Goal: Task Accomplishment & Management: Complete application form

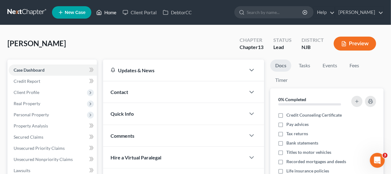
click at [113, 11] on link "Home" at bounding box center [106, 12] width 26 height 11
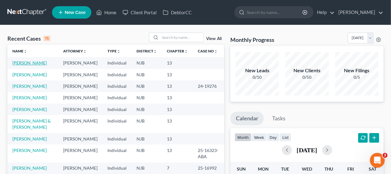
click at [30, 61] on link "[PERSON_NAME]" at bounding box center [29, 62] width 34 height 5
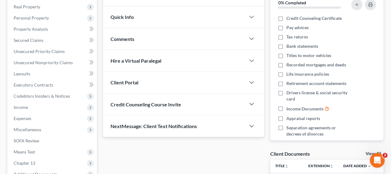
scroll to position [124, 0]
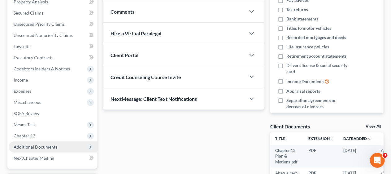
click at [63, 146] on span "Additional Documents" at bounding box center [53, 146] width 88 height 11
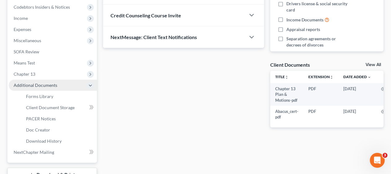
scroll to position [186, 0]
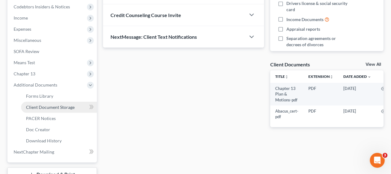
click at [70, 108] on span "Client Document Storage" at bounding box center [50, 106] width 49 height 5
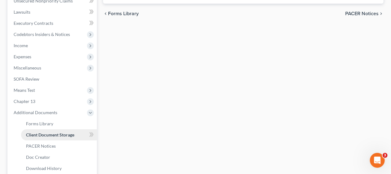
select select "9"
select select "19"
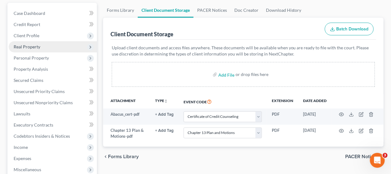
scroll to position [93, 0]
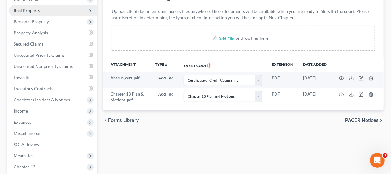
click at [70, 108] on span "Income" at bounding box center [53, 110] width 88 height 11
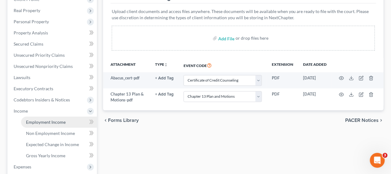
click at [63, 122] on span "Employment Income" at bounding box center [46, 121] width 40 height 5
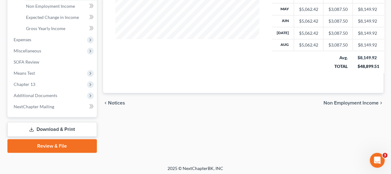
scroll to position [221, 0]
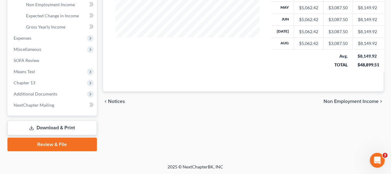
click at [54, 143] on link "Review & File" at bounding box center [51, 144] width 89 height 14
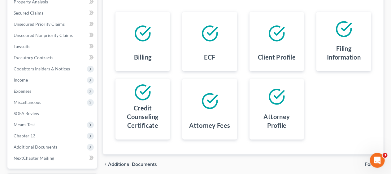
scroll to position [155, 0]
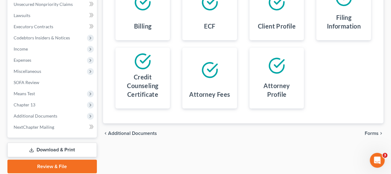
click at [372, 131] on span "Forms" at bounding box center [372, 133] width 14 height 5
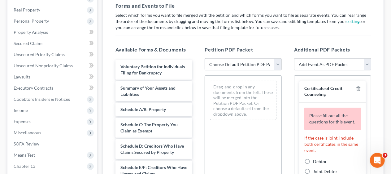
scroll to position [93, 0]
click at [276, 63] on select "Choose Default Petition PDF Packet Complete Bankruptcy Petition (all forms and …" at bounding box center [243, 65] width 77 height 12
select select "0"
click at [205, 59] on select "Choose Default Petition PDF Packet Complete Bankruptcy Petition (all forms and …" at bounding box center [243, 65] width 77 height 12
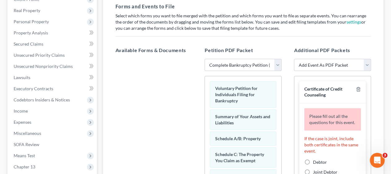
click at [290, 92] on div "Additional PDF Packets Add Event As PDF Packet Amended Attorney Compensation St…" at bounding box center [332, 146] width 89 height 210
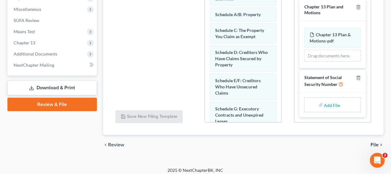
scroll to position [119, 0]
click at [324, 105] on input "file" at bounding box center [331, 104] width 15 height 11
type input "C:\fakepath\Statement About SS#.pdf"
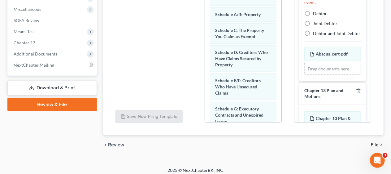
scroll to position [18, 0]
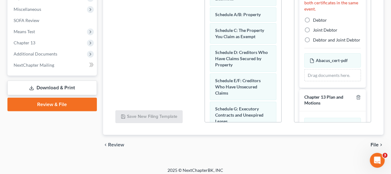
click at [313, 23] on label "Debtor" at bounding box center [320, 20] width 14 height 6
click at [315, 21] on input "Debtor" at bounding box center [317, 19] width 4 height 4
radio input "true"
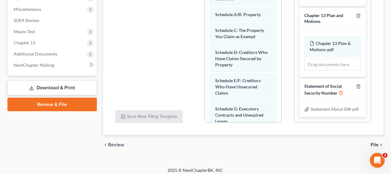
scroll to position [83, 0]
click at [376, 142] on span "File" at bounding box center [375, 144] width 8 height 5
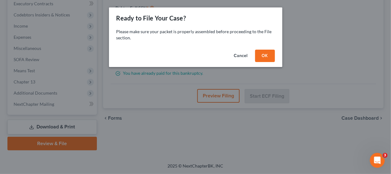
scroll to position [177, 0]
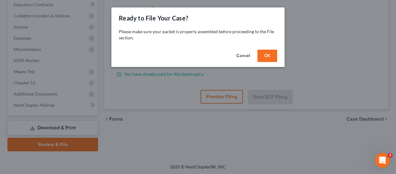
click at [267, 54] on button "OK" at bounding box center [268, 56] width 20 height 12
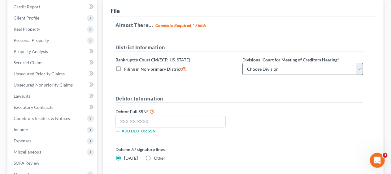
scroll to position [84, 0]
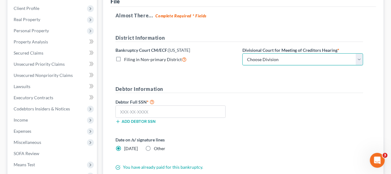
click at [359, 57] on select "Choose Division [GEOGRAPHIC_DATA] [GEOGRAPHIC_DATA]/[GEOGRAPHIC_DATA] [GEOGRAPH…" at bounding box center [302, 59] width 121 height 12
select select "3"
click at [242, 53] on select "Choose Division [GEOGRAPHIC_DATA] [GEOGRAPHIC_DATA]/[GEOGRAPHIC_DATA] [GEOGRAPH…" at bounding box center [302, 59] width 121 height 12
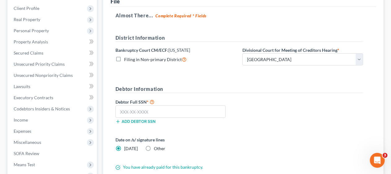
click at [244, 80] on form "District Information Bankruptcy Court CM/ECF: [US_STATE] Filing in Non-primary …" at bounding box center [239, 102] width 248 height 136
click at [116, 112] on input "text" at bounding box center [170, 111] width 110 height 12
type input "138-74-8667"
click at [233, 131] on form "District Information Bankruptcy Court CM/ECF: [US_STATE] Filing in Non-primary …" at bounding box center [239, 102] width 248 height 136
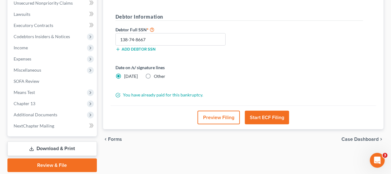
scroll to position [177, 0]
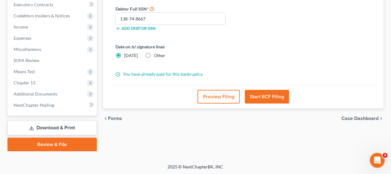
click at [270, 95] on button "Start ECF Filing" at bounding box center [267, 97] width 44 height 14
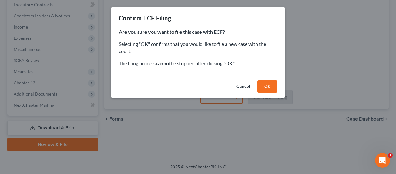
click at [267, 87] on button "OK" at bounding box center [268, 86] width 20 height 12
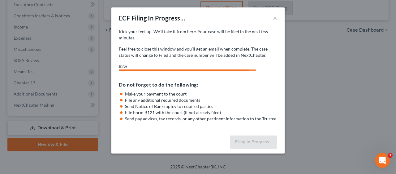
select select "3"
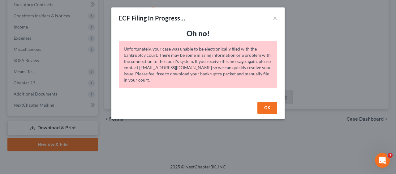
click at [270, 105] on button "OK" at bounding box center [268, 108] width 20 height 12
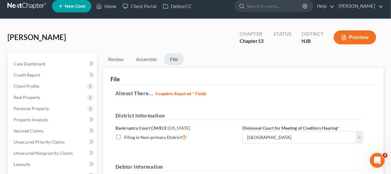
scroll to position [0, 0]
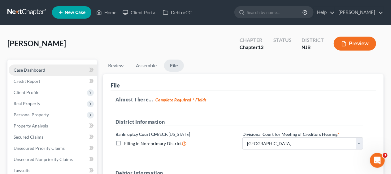
click at [59, 67] on link "Case Dashboard" at bounding box center [53, 69] width 88 height 11
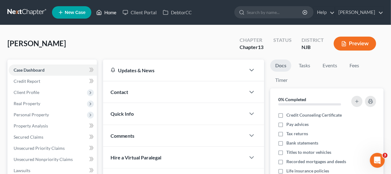
click at [113, 12] on link "Home" at bounding box center [106, 12] width 26 height 11
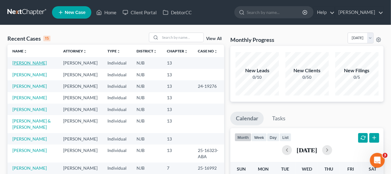
click at [29, 63] on link "[PERSON_NAME]" at bounding box center [29, 62] width 34 height 5
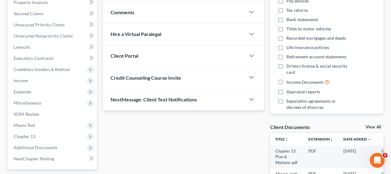
scroll to position [155, 0]
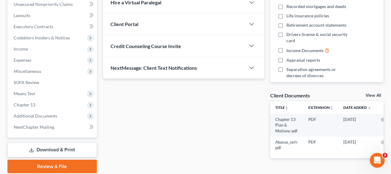
click at [59, 165] on link "Review & File" at bounding box center [51, 166] width 89 height 14
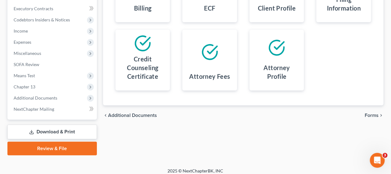
scroll to position [177, 0]
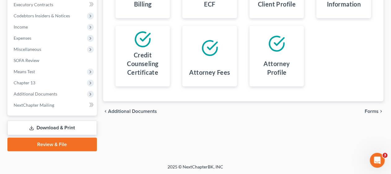
click at [372, 109] on span "Forms" at bounding box center [372, 111] width 14 height 5
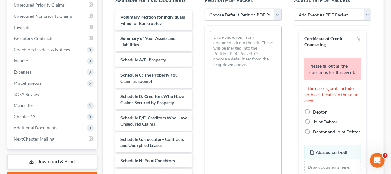
scroll to position [84, 0]
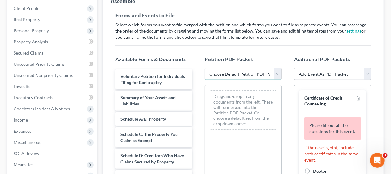
click at [278, 71] on select "Choose Default Petition PDF Packet Complete Bankruptcy Petition (all forms and …" at bounding box center [243, 74] width 77 height 12
select select "0"
click at [205, 68] on select "Choose Default Petition PDF Packet Complete Bankruptcy Petition (all forms and …" at bounding box center [243, 74] width 77 height 12
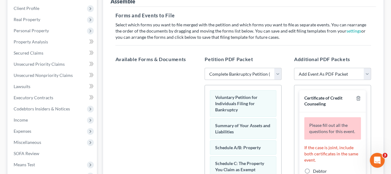
click at [288, 98] on div "Additional PDF Packets Add Event As PDF Packet Amended Attorney Compensation St…" at bounding box center [332, 155] width 89 height 210
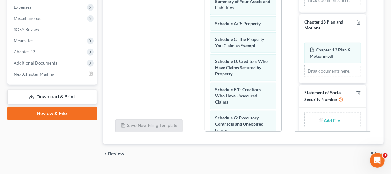
scroll to position [119, 0]
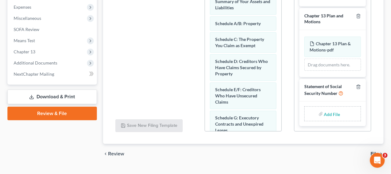
click at [325, 114] on input "file" at bounding box center [331, 113] width 15 height 11
type input "C:\fakepath\Statement About SS#.pdf"
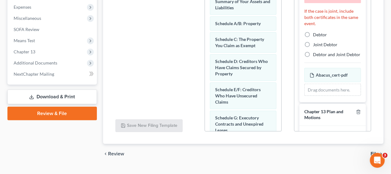
scroll to position [10, 0]
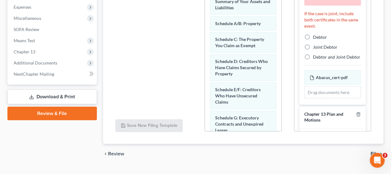
click at [313, 40] on label "Debtor" at bounding box center [320, 37] width 14 height 6
click at [315, 38] on input "Debtor" at bounding box center [317, 36] width 4 height 4
radio input "true"
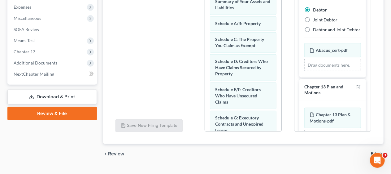
click at [289, 155] on div "chevron_left Review File chevron_right" at bounding box center [243, 154] width 281 height 20
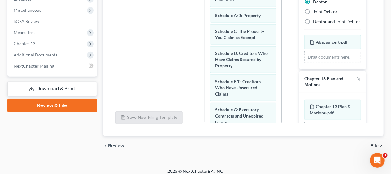
scroll to position [220, 0]
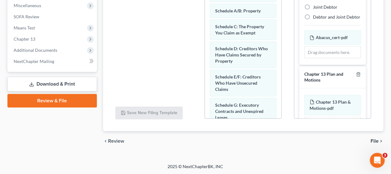
click at [373, 138] on span "File" at bounding box center [375, 140] width 8 height 5
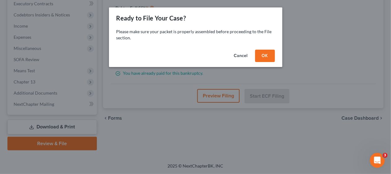
scroll to position [177, 0]
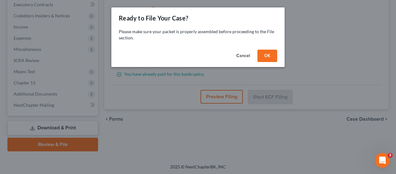
click at [269, 55] on button "OK" at bounding box center [268, 56] width 20 height 12
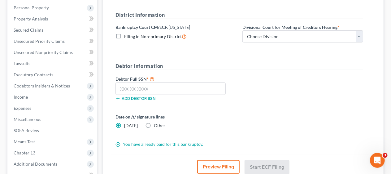
scroll to position [84, 0]
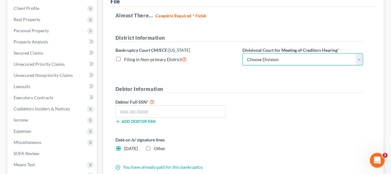
click at [357, 59] on select "Choose Division [GEOGRAPHIC_DATA] [GEOGRAPHIC_DATA]/[GEOGRAPHIC_DATA] [GEOGRAPH…" at bounding box center [302, 59] width 121 height 12
select select "3"
click at [242, 53] on select "Choose Division [GEOGRAPHIC_DATA] [GEOGRAPHIC_DATA]/[GEOGRAPHIC_DATA] [GEOGRAPH…" at bounding box center [302, 59] width 121 height 12
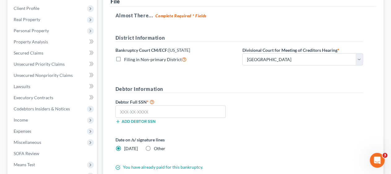
click at [239, 81] on form "District Information Bankruptcy Court CM/ECF: [US_STATE] Filing in Non-primary …" at bounding box center [239, 102] width 248 height 136
click at [118, 110] on input "text" at bounding box center [170, 111] width 110 height 12
type input "138-74-8667"
click at [259, 134] on form "District Information Bankruptcy Court CM/ECF: [US_STATE] Filing in Non-primary …" at bounding box center [239, 102] width 248 height 136
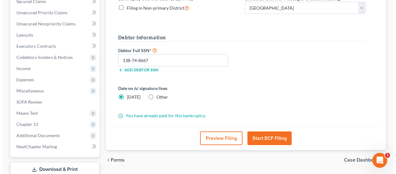
scroll to position [177, 0]
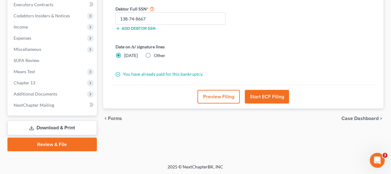
click at [270, 97] on button "Start ECF Filing" at bounding box center [267, 97] width 44 height 14
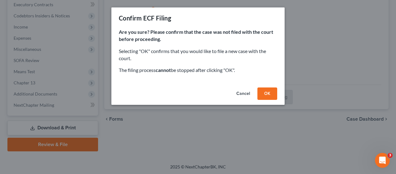
click at [269, 94] on button "OK" at bounding box center [268, 93] width 20 height 12
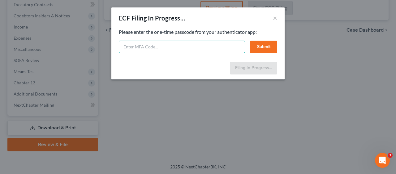
click at [127, 45] on input "text" at bounding box center [182, 47] width 126 height 12
type input "990979"
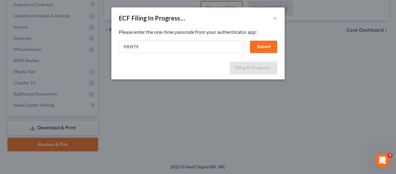
click at [266, 45] on button "Submit" at bounding box center [263, 47] width 27 height 12
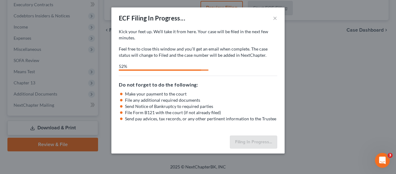
select select "3"
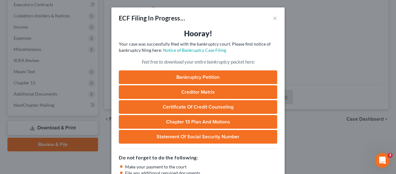
click at [251, 33] on h3 "Hooray!" at bounding box center [198, 33] width 159 height 10
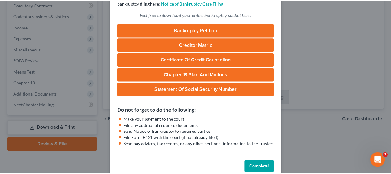
scroll to position [59, 0]
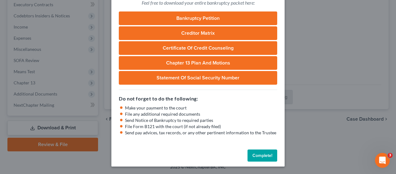
click at [262, 152] on button "Complete!" at bounding box center [263, 155] width 30 height 12
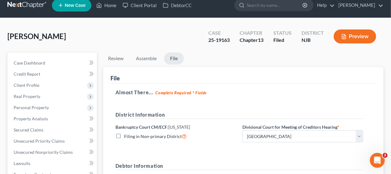
scroll to position [0, 0]
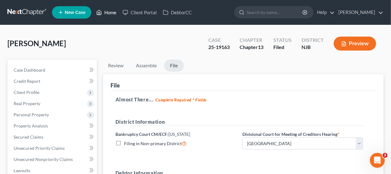
click at [111, 13] on link "Home" at bounding box center [106, 12] width 26 height 11
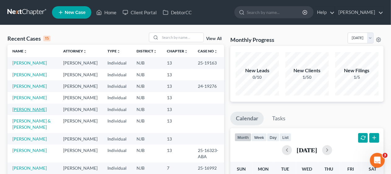
click at [32, 112] on link "[PERSON_NAME]" at bounding box center [29, 109] width 34 height 5
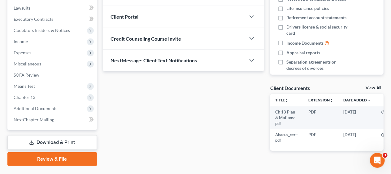
scroll to position [177, 0]
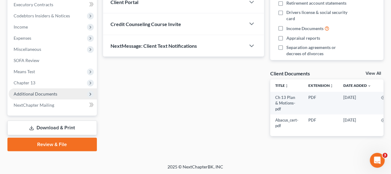
click at [62, 95] on span "Additional Documents" at bounding box center [53, 93] width 88 height 11
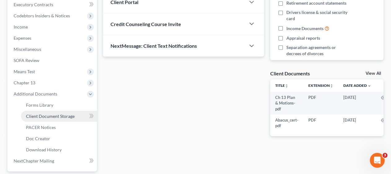
click at [71, 113] on span "Client Document Storage" at bounding box center [50, 115] width 49 height 5
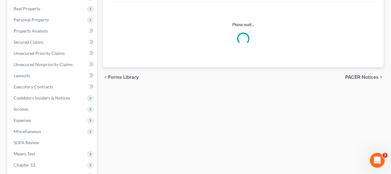
select select "9"
select select "19"
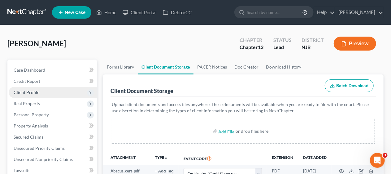
click at [52, 91] on span "Client Profile" at bounding box center [53, 92] width 88 height 11
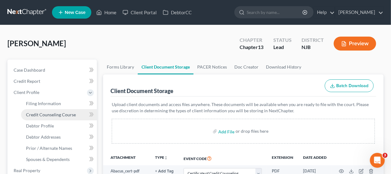
click at [74, 114] on span "Credit Counseling Course" at bounding box center [51, 114] width 50 height 5
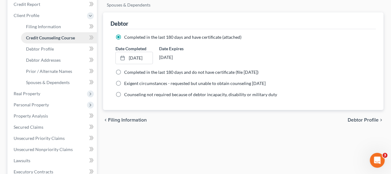
scroll to position [93, 0]
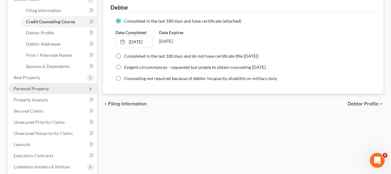
click at [61, 88] on span "Personal Property" at bounding box center [53, 88] width 88 height 11
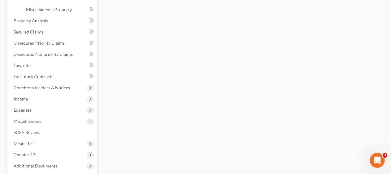
scroll to position [217, 0]
click at [63, 119] on span "Miscellaneous" at bounding box center [53, 120] width 88 height 11
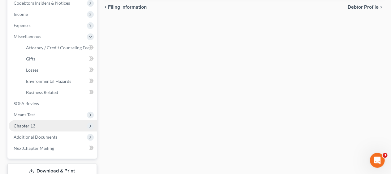
scroll to position [155, 0]
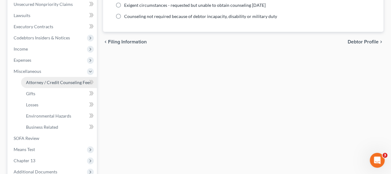
click at [72, 80] on span "Attorney / Credit Counseling Fees" at bounding box center [58, 82] width 65 height 5
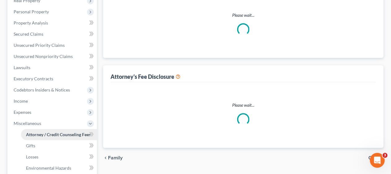
select select "0"
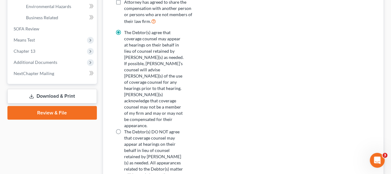
scroll to position [279, 0]
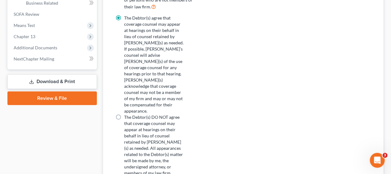
click at [62, 96] on link "Review & File" at bounding box center [51, 98] width 89 height 14
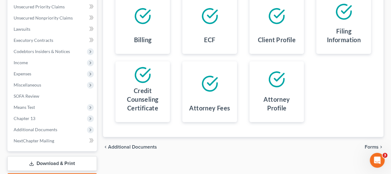
scroll to position [155, 0]
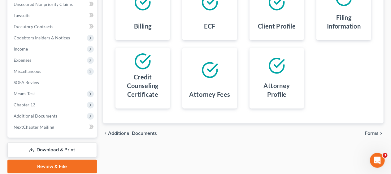
click at [374, 132] on span "Forms" at bounding box center [372, 133] width 14 height 5
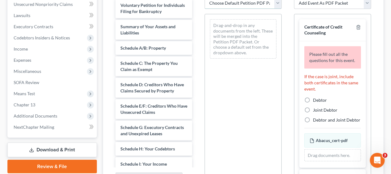
scroll to position [151, 0]
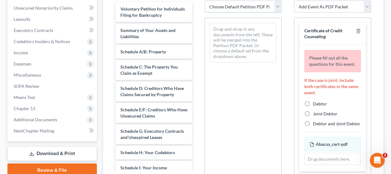
click at [277, 6] on select "Choose Default Petition PDF Packet Complete Bankruptcy Petition (all forms and …" at bounding box center [243, 7] width 77 height 12
select select "0"
click at [205, 1] on select "Choose Default Petition PDF Packet Complete Bankruptcy Petition (all forms and …" at bounding box center [243, 7] width 77 height 12
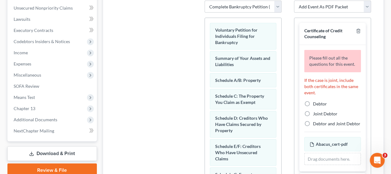
click at [292, 49] on div "Additional PDF Packets Add Event As PDF Packet Amended Attorney Compensation St…" at bounding box center [332, 88] width 89 height 210
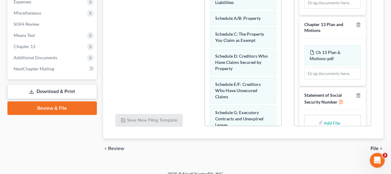
scroll to position [119, 0]
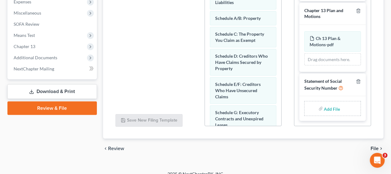
click at [328, 107] on input "file" at bounding box center [331, 108] width 15 height 11
type input "C:\fakepath\Statement About SS#.pdf"
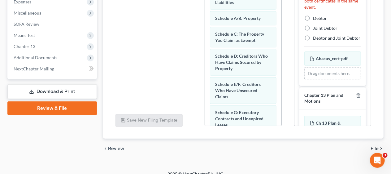
scroll to position [17, 0]
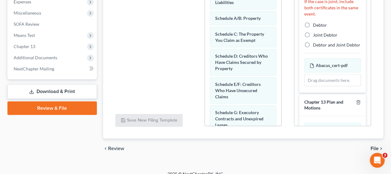
click at [313, 28] on label "Debtor" at bounding box center [320, 25] width 14 height 6
click at [315, 26] on input "Debtor" at bounding box center [317, 24] width 4 height 4
radio input "true"
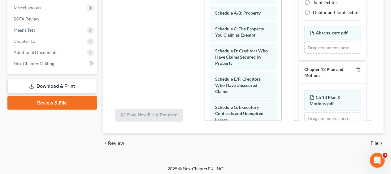
scroll to position [220, 0]
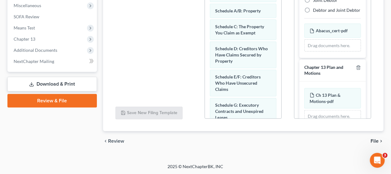
click at [373, 139] on span "File" at bounding box center [375, 140] width 8 height 5
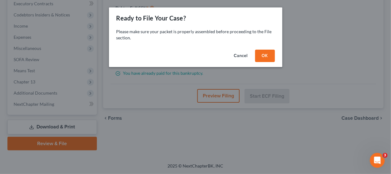
scroll to position [177, 0]
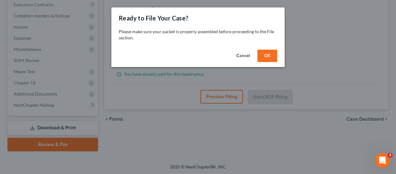
click at [265, 54] on button "OK" at bounding box center [268, 56] width 20 height 12
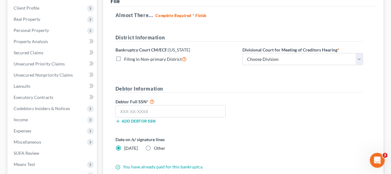
scroll to position [84, 0]
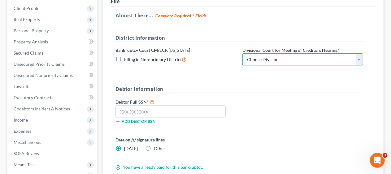
click at [359, 60] on select "Choose Division [GEOGRAPHIC_DATA] [GEOGRAPHIC_DATA]/[GEOGRAPHIC_DATA] [GEOGRAPH…" at bounding box center [302, 59] width 121 height 12
select select "3"
click at [242, 53] on select "Choose Division [GEOGRAPHIC_DATA] [GEOGRAPHIC_DATA]/[GEOGRAPHIC_DATA] [GEOGRAPH…" at bounding box center [302, 59] width 121 height 12
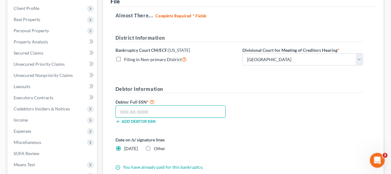
click at [117, 110] on input "text" at bounding box center [170, 111] width 110 height 12
type input "218-96-3769"
click at [229, 137] on label "Date on /s/ signature lines" at bounding box center [175, 139] width 121 height 7
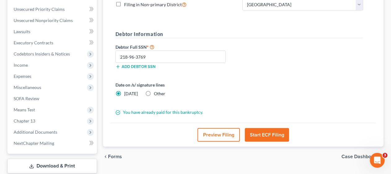
scroll to position [146, 0]
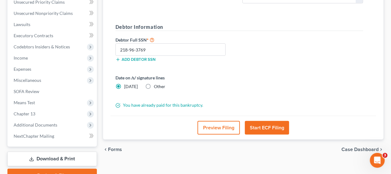
click at [268, 127] on button "Start ECF Filing" at bounding box center [267, 128] width 44 height 14
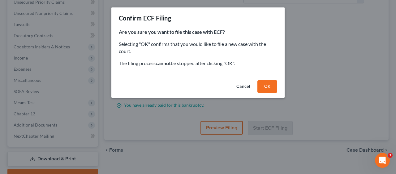
click at [268, 85] on button "OK" at bounding box center [268, 86] width 20 height 12
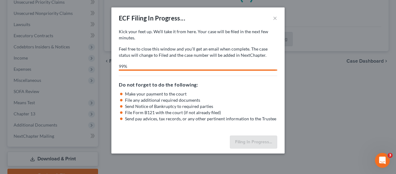
select select "3"
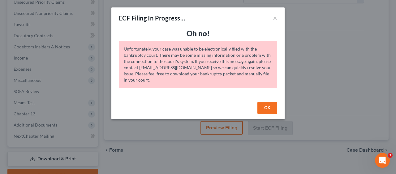
click at [266, 106] on button "OK" at bounding box center [268, 108] width 20 height 12
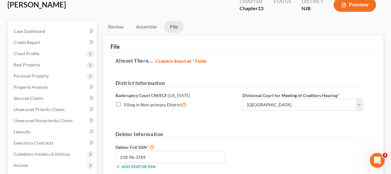
scroll to position [0, 0]
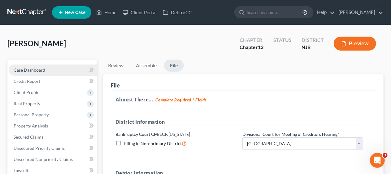
click at [56, 69] on link "Case Dashboard" at bounding box center [53, 69] width 88 height 11
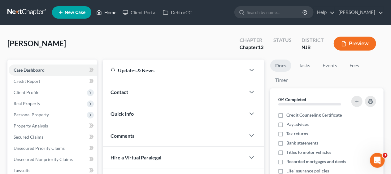
click at [113, 11] on link "Home" at bounding box center [106, 12] width 26 height 11
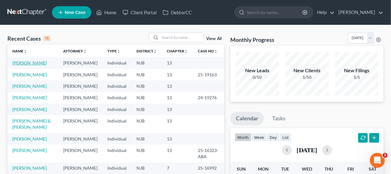
click at [33, 62] on link "[PERSON_NAME]" at bounding box center [29, 62] width 34 height 5
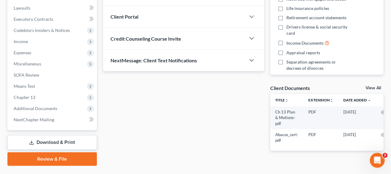
scroll to position [177, 0]
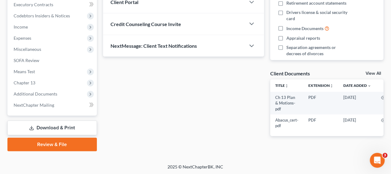
click at [54, 141] on link "Review & File" at bounding box center [51, 144] width 89 height 14
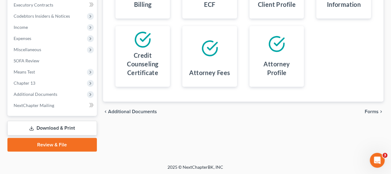
scroll to position [177, 0]
click at [372, 109] on span "Forms" at bounding box center [372, 111] width 14 height 5
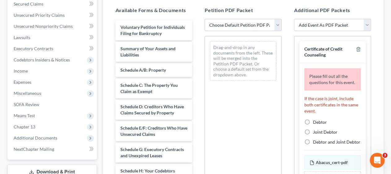
scroll to position [84, 0]
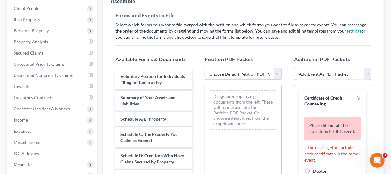
click at [277, 74] on select "Choose Default Petition PDF Packet Complete Bankruptcy Petition (all forms and …" at bounding box center [243, 74] width 77 height 12
select select "0"
click at [205, 68] on select "Choose Default Petition PDF Packet Complete Bankruptcy Petition (all forms and …" at bounding box center [243, 74] width 77 height 12
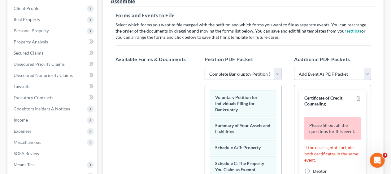
click at [289, 111] on div "Additional PDF Packets Add Event As PDF Packet Amended Attorney Compensation St…" at bounding box center [332, 155] width 89 height 210
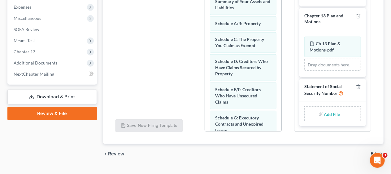
scroll to position [119, 0]
click at [328, 113] on input "file" at bounding box center [331, 113] width 15 height 11
type input "C:\fakepath\Statement About SS#.pdf"
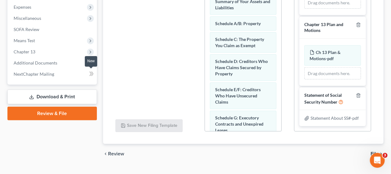
scroll to position [116, 0]
click at [291, 67] on div "Additional PDF Packets Add Event As PDF Packet Amended Attorney Compensation St…" at bounding box center [332, 32] width 89 height 210
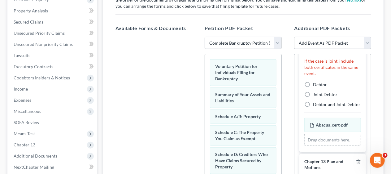
scroll to position [54, 0]
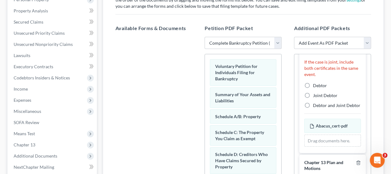
click at [313, 89] on label "Debtor" at bounding box center [320, 85] width 14 height 6
click at [315, 86] on input "Debtor" at bounding box center [317, 84] width 4 height 4
radio input "true"
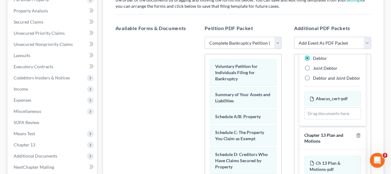
scroll to position [21, 0]
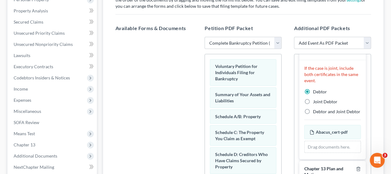
click at [288, 95] on div "Additional PDF Packets Add Event As PDF Packet Amended Attorney Compensation St…" at bounding box center [332, 125] width 89 height 210
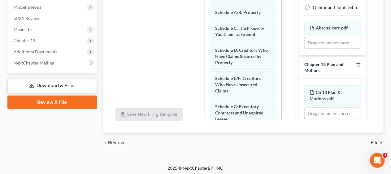
scroll to position [220, 0]
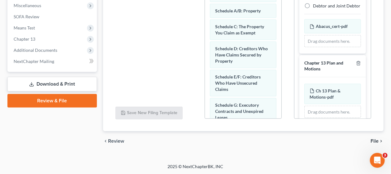
click at [375, 139] on span "File" at bounding box center [375, 140] width 8 height 5
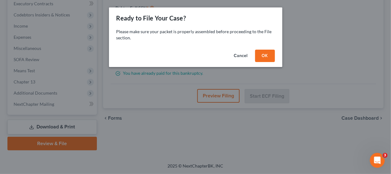
scroll to position [177, 0]
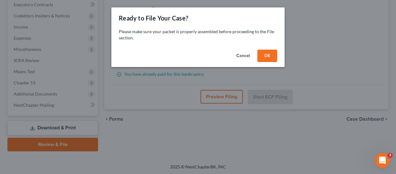
click at [271, 53] on button "OK" at bounding box center [268, 56] width 20 height 12
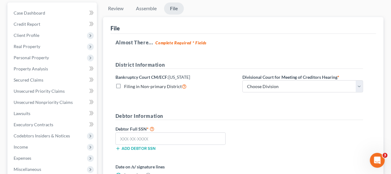
scroll to position [53, 0]
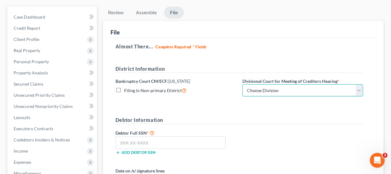
click at [358, 89] on select "Choose Division [GEOGRAPHIC_DATA] [GEOGRAPHIC_DATA]/[GEOGRAPHIC_DATA] [GEOGRAPH…" at bounding box center [302, 90] width 121 height 12
select select "3"
click at [242, 84] on select "Choose Division [GEOGRAPHIC_DATA] [GEOGRAPHIC_DATA]/[GEOGRAPHIC_DATA] [GEOGRAPH…" at bounding box center [302, 90] width 121 height 12
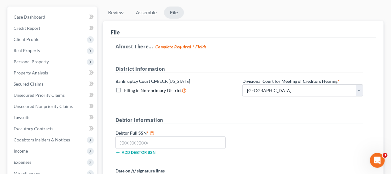
click at [228, 107] on form "District Information Bankruptcy Court CM/ECF: [US_STATE] Filing in Non-primary …" at bounding box center [239, 133] width 248 height 136
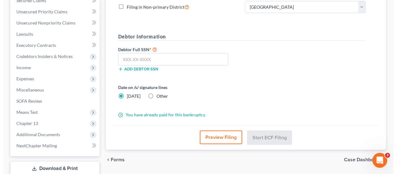
scroll to position [146, 0]
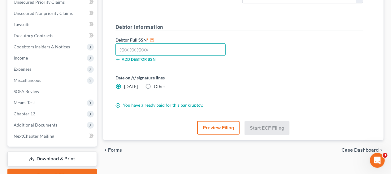
click at [119, 48] on input "text" at bounding box center [170, 49] width 110 height 12
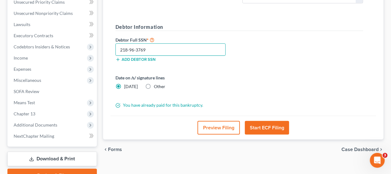
type input "218-96-3769"
click at [266, 126] on button "Start ECF Filing" at bounding box center [267, 128] width 44 height 14
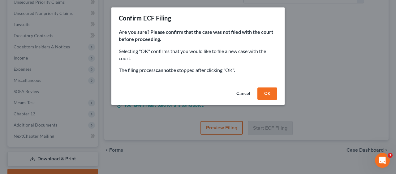
click at [266, 93] on button "OK" at bounding box center [268, 93] width 20 height 12
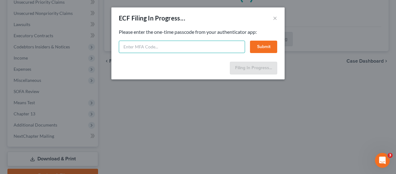
click at [131, 44] on input "text" at bounding box center [182, 47] width 126 height 12
type input "457842"
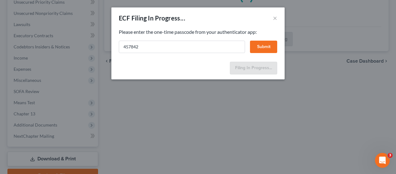
click at [264, 48] on button "Submit" at bounding box center [263, 47] width 27 height 12
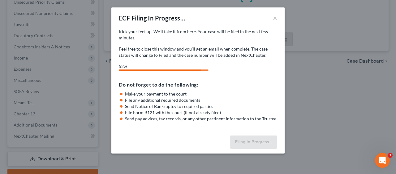
select select "3"
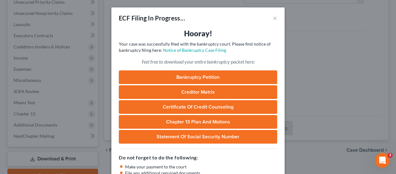
click at [234, 52] on p "Your case was successfully filed with the bankruptcy court. Please find notice …" at bounding box center [198, 47] width 159 height 12
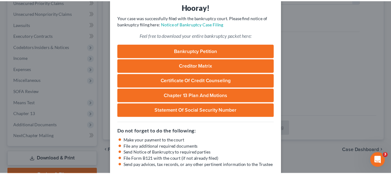
scroll to position [59, 0]
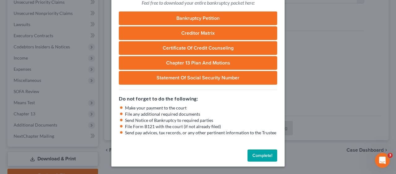
click at [258, 152] on button "Complete!" at bounding box center [263, 155] width 30 height 12
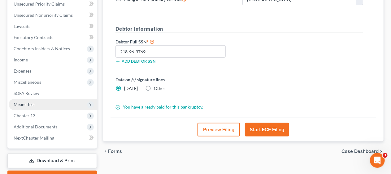
scroll to position [0, 0]
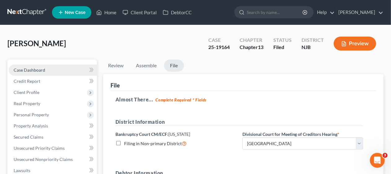
click at [46, 67] on link "Case Dashboard" at bounding box center [53, 69] width 88 height 11
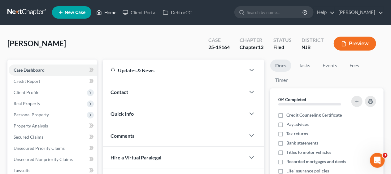
click at [114, 11] on link "Home" at bounding box center [106, 12] width 26 height 11
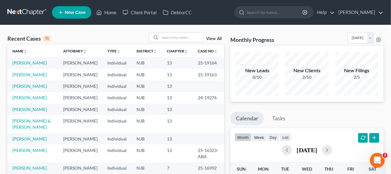
click at [96, 37] on div "Recent Cases 15 View All" at bounding box center [115, 39] width 217 height 12
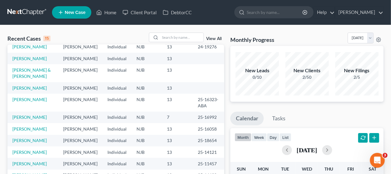
scroll to position [62, 0]
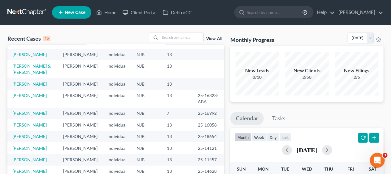
click at [24, 86] on link "[PERSON_NAME]" at bounding box center [29, 83] width 34 height 5
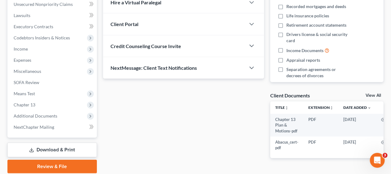
scroll to position [177, 0]
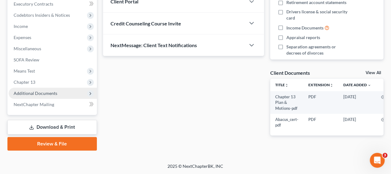
click at [49, 92] on span "Additional Documents" at bounding box center [36, 92] width 44 height 5
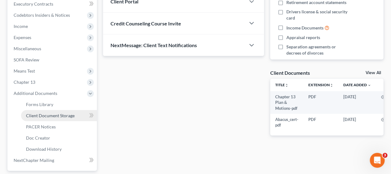
click at [63, 114] on span "Client Document Storage" at bounding box center [50, 115] width 49 height 5
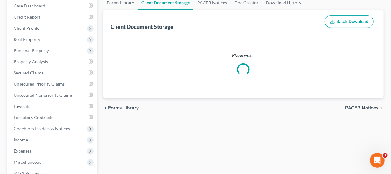
select select "9"
select select "19"
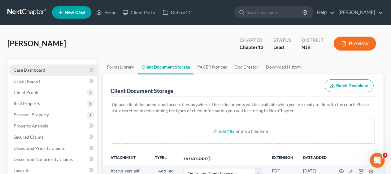
click at [57, 69] on link "Case Dashboard" at bounding box center [53, 69] width 88 height 11
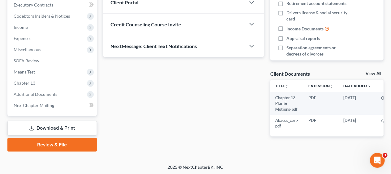
scroll to position [177, 0]
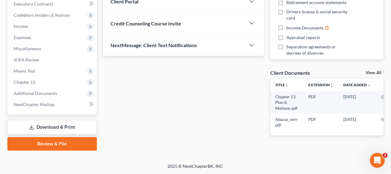
click at [65, 141] on link "Review & File" at bounding box center [51, 144] width 89 height 14
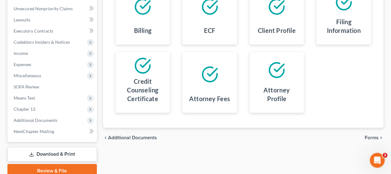
scroll to position [155, 0]
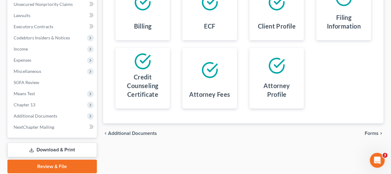
click at [371, 133] on span "Forms" at bounding box center [372, 133] width 14 height 5
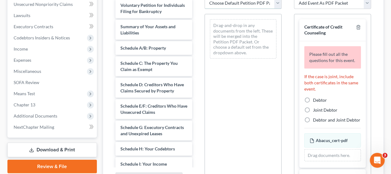
scroll to position [151, 0]
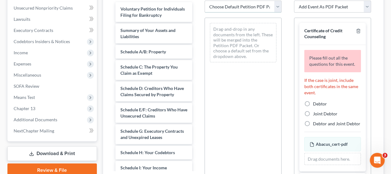
click at [278, 4] on select "Choose Default Petition PDF Packet Complete Bankruptcy Petition (all forms and …" at bounding box center [243, 7] width 77 height 12
select select "0"
click at [205, 1] on select "Choose Default Petition PDF Packet Complete Bankruptcy Petition (all forms and …" at bounding box center [243, 7] width 77 height 12
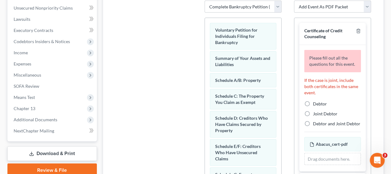
click at [289, 32] on div "Additional PDF Packets Add Event As PDF Packet Amended Attorney Compensation St…" at bounding box center [332, 88] width 89 height 210
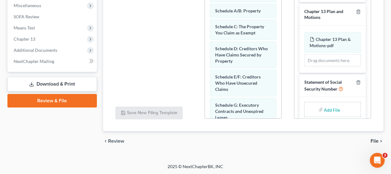
scroll to position [119, 0]
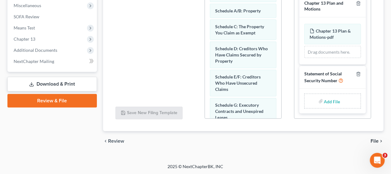
click at [332, 101] on input "file" at bounding box center [331, 100] width 15 height 11
type input "C:\fakepath\Statement About SS#.pdf"
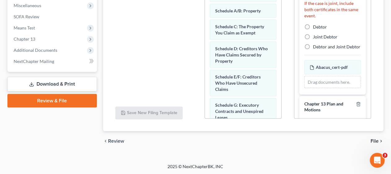
scroll to position [1, 0]
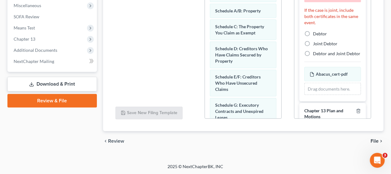
click at [313, 37] on label "Debtor" at bounding box center [320, 34] width 14 height 6
click at [315, 35] on input "Debtor" at bounding box center [317, 33] width 4 height 4
radio input "true"
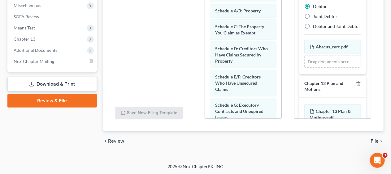
click at [287, 47] on div "Petition PDF Packet Choose Default Petition PDF Packet Complete Bankruptcy Peti…" at bounding box center [242, 19] width 89 height 210
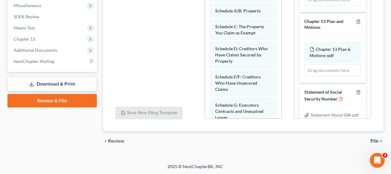
scroll to position [83, 0]
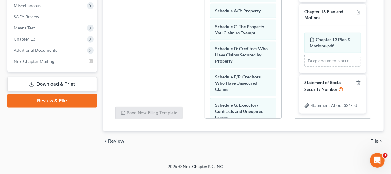
click at [375, 139] on span "File" at bounding box center [375, 140] width 8 height 5
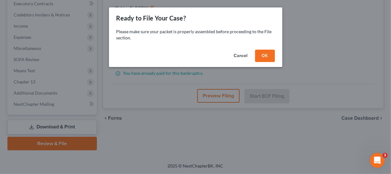
scroll to position [177, 0]
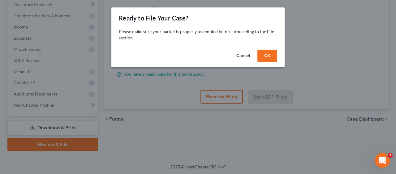
click at [269, 54] on button "OK" at bounding box center [268, 56] width 20 height 12
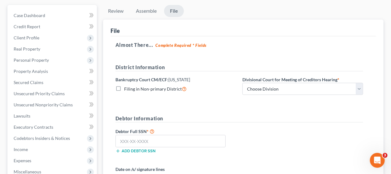
scroll to position [53, 0]
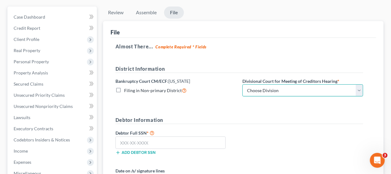
click at [358, 89] on select "Choose Division [GEOGRAPHIC_DATA] [GEOGRAPHIC_DATA]/[GEOGRAPHIC_DATA] [GEOGRAPH…" at bounding box center [302, 90] width 121 height 12
select select "3"
click at [242, 84] on select "Choose Division [GEOGRAPHIC_DATA] [GEOGRAPHIC_DATA]/[GEOGRAPHIC_DATA] [GEOGRAPH…" at bounding box center [302, 90] width 121 height 12
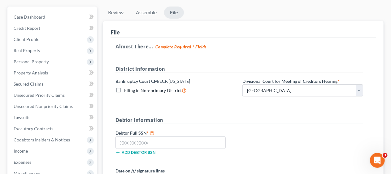
click at [248, 116] on h5 "Debtor Information" at bounding box center [239, 120] width 248 height 8
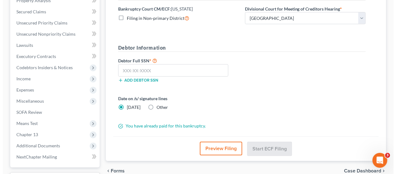
scroll to position [146, 0]
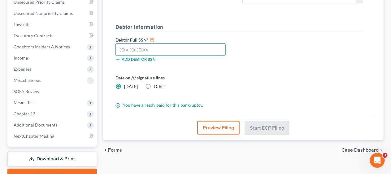
click at [120, 50] on input "text" at bounding box center [170, 49] width 110 height 12
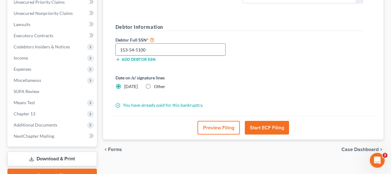
type input "153-54-5100"
click at [233, 76] on label "Date on /s/ signature lines" at bounding box center [175, 77] width 121 height 7
click at [269, 124] on button "Start ECF Filing" at bounding box center [267, 128] width 44 height 14
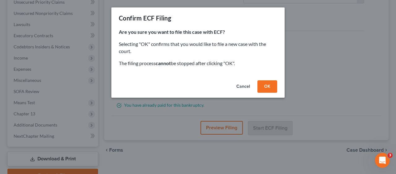
click at [267, 85] on button "OK" at bounding box center [268, 86] width 20 height 12
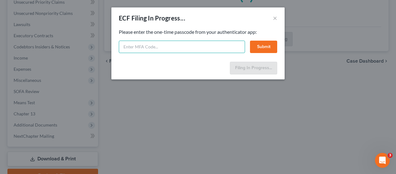
click at [126, 46] on input "text" at bounding box center [182, 47] width 126 height 12
type input "2"
type input "112130"
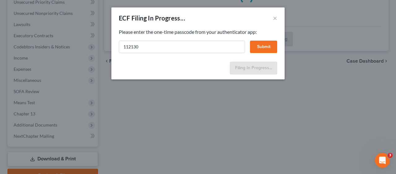
click at [266, 46] on button "Submit" at bounding box center [263, 47] width 27 height 12
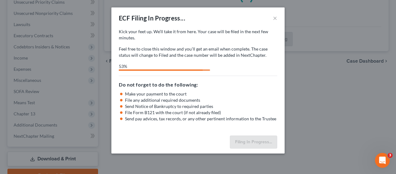
select select "3"
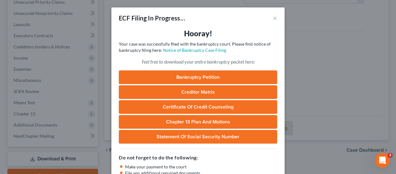
drag, startPoint x: 247, startPoint y: 28, endPoint x: 239, endPoint y: 65, distance: 38.6
click at [247, 28] on div "ECF Filing In Progress... ×" at bounding box center [197, 17] width 173 height 21
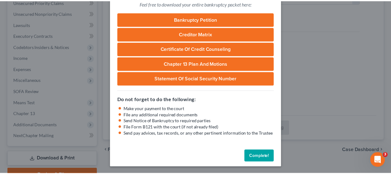
scroll to position [59, 0]
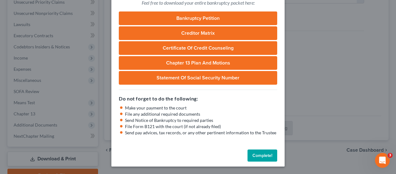
click at [263, 155] on button "Complete!" at bounding box center [263, 155] width 30 height 12
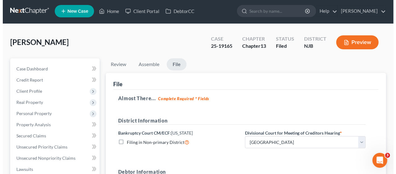
scroll to position [0, 0]
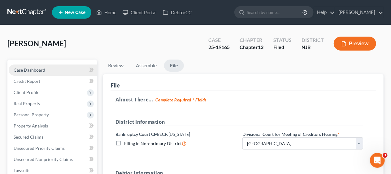
click at [41, 67] on span "Case Dashboard" at bounding box center [30, 69] width 32 height 5
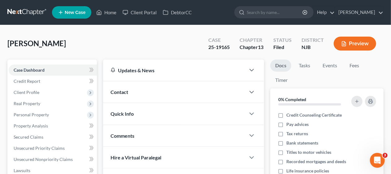
click at [356, 44] on button "Preview" at bounding box center [355, 44] width 42 height 14
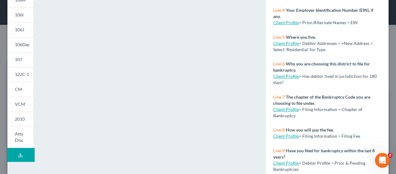
scroll to position [155, 0]
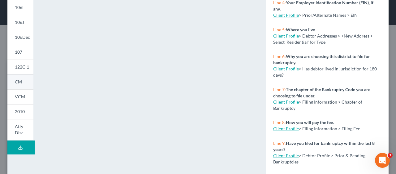
click at [25, 81] on link "CM" at bounding box center [20, 81] width 26 height 15
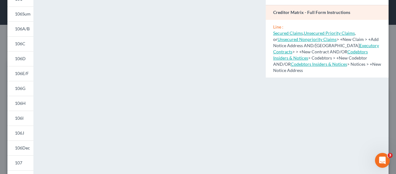
scroll to position [62, 0]
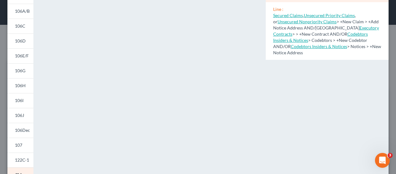
click at [295, 106] on div "NextChapter Map Creditor Matrix - Full Form Instructions Line : Secured Claims …" at bounding box center [327, 120] width 129 height 307
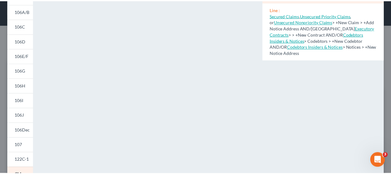
scroll to position [0, 0]
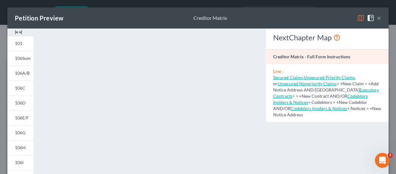
click at [377, 17] on button "×" at bounding box center [379, 17] width 4 height 7
